Goal: Task Accomplishment & Management: Manage account settings

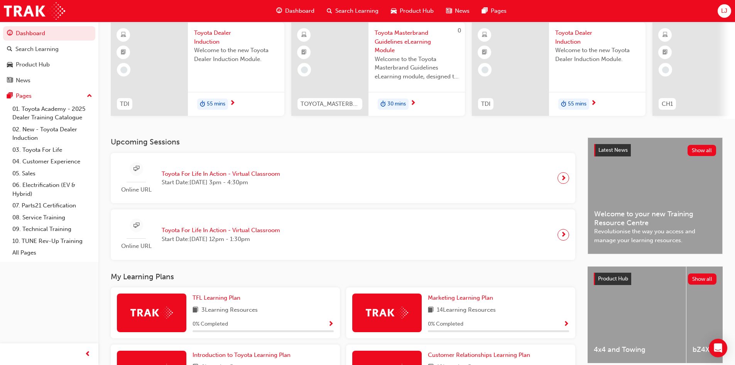
scroll to position [53, 0]
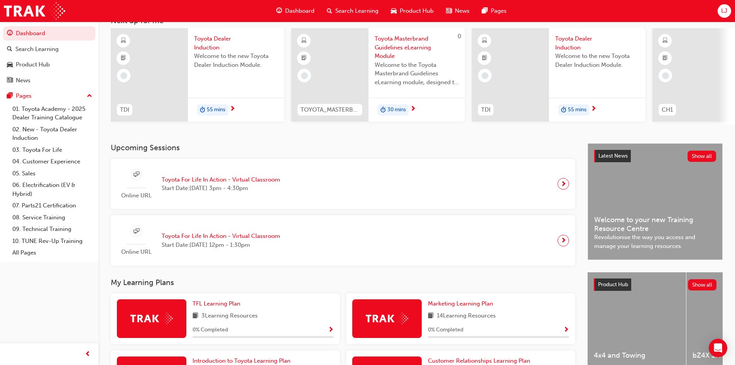
click at [250, 167] on div "Online URL Toyota For Life In Action - Virtual Classroom Start Date: [DATE] 3pm…" at bounding box center [343, 184] width 465 height 51
click at [248, 172] on div "Online URL Toyota For Life In Action - Virtual Classroom Start Date: [DATE] 3pm…" at bounding box center [201, 184] width 169 height 32
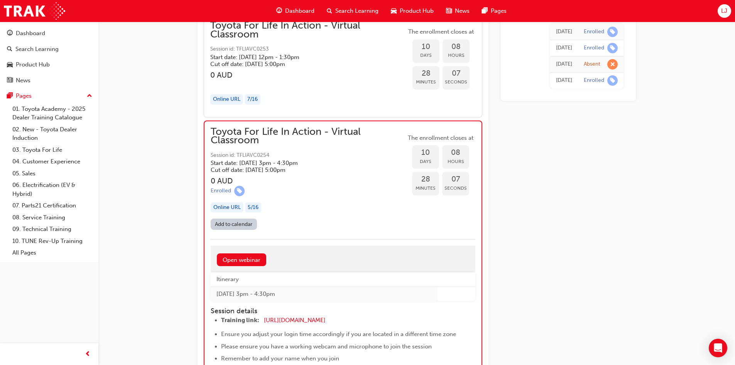
scroll to position [2928, 0]
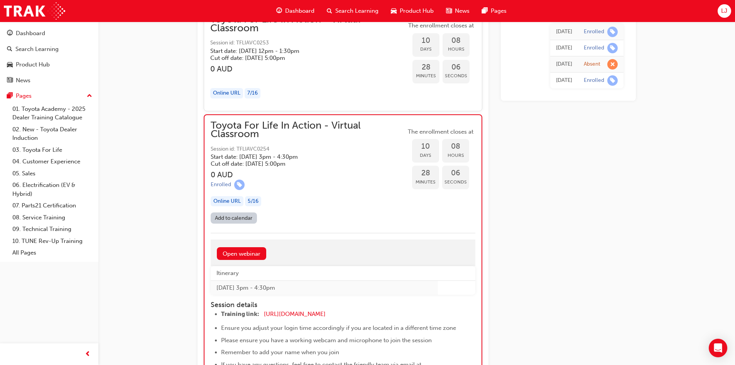
click at [233, 218] on link "Add to calendar" at bounding box center [234, 217] width 46 height 11
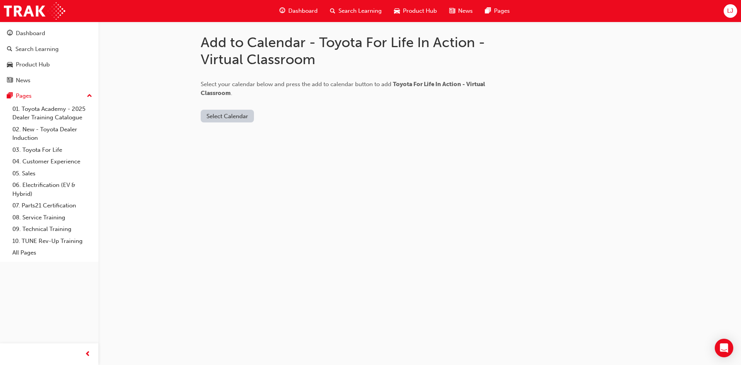
click at [238, 117] on button "Select Calendar" at bounding box center [227, 116] width 53 height 13
click at [240, 136] on div "[DOMAIN_NAME]" at bounding box center [228, 134] width 47 height 9
click at [286, 117] on button "Add to Calendar" at bounding box center [292, 116] width 55 height 13
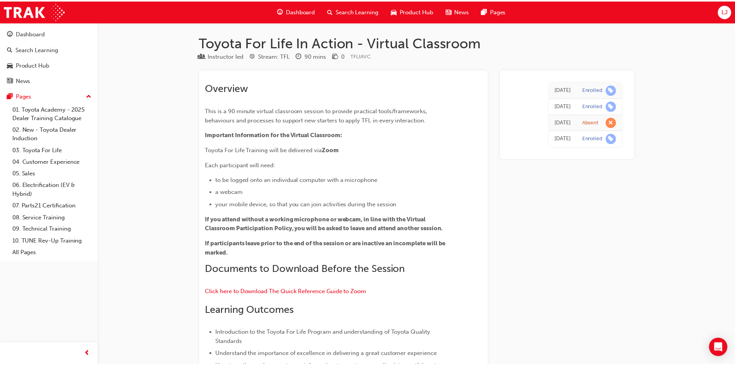
scroll to position [2928, 0]
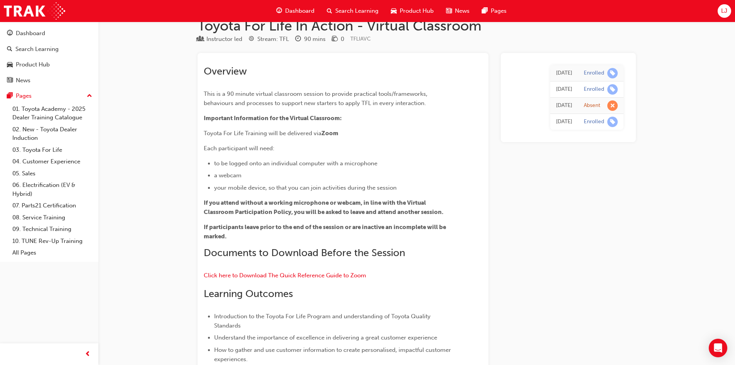
scroll to position [0, 0]
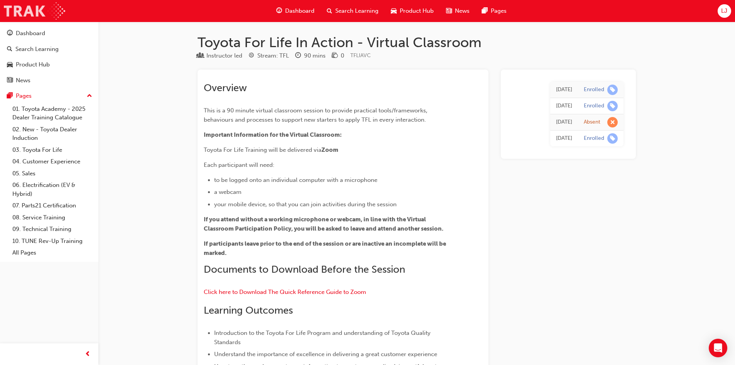
click at [24, 12] on img at bounding box center [34, 10] width 61 height 17
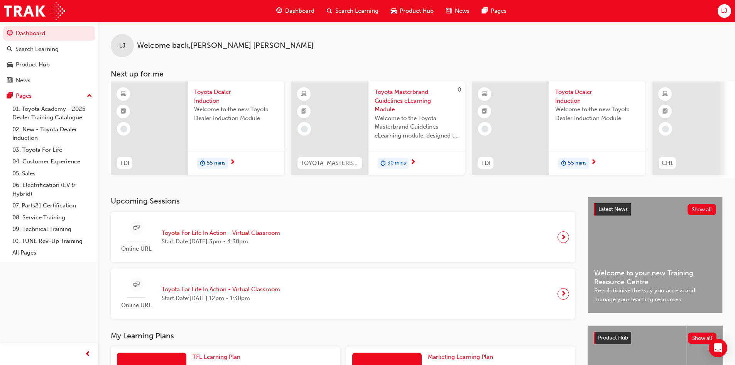
click at [358, 56] on div "LJ Welcome back , [PERSON_NAME]" at bounding box center [416, 40] width 637 height 36
